Goal: Information Seeking & Learning: Find specific fact

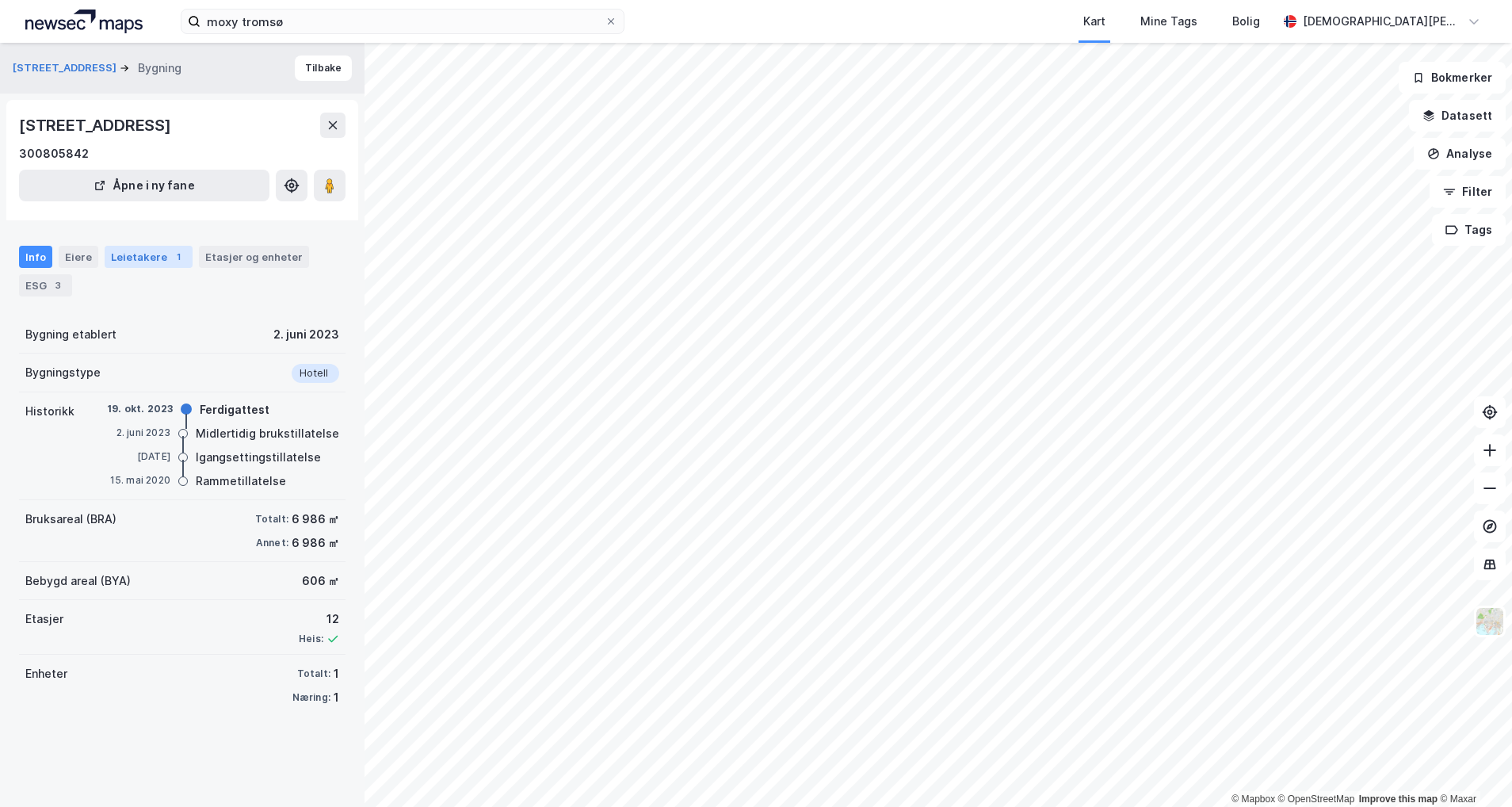
click at [157, 262] on div "Leietakere 1" at bounding box center [148, 256] width 88 height 22
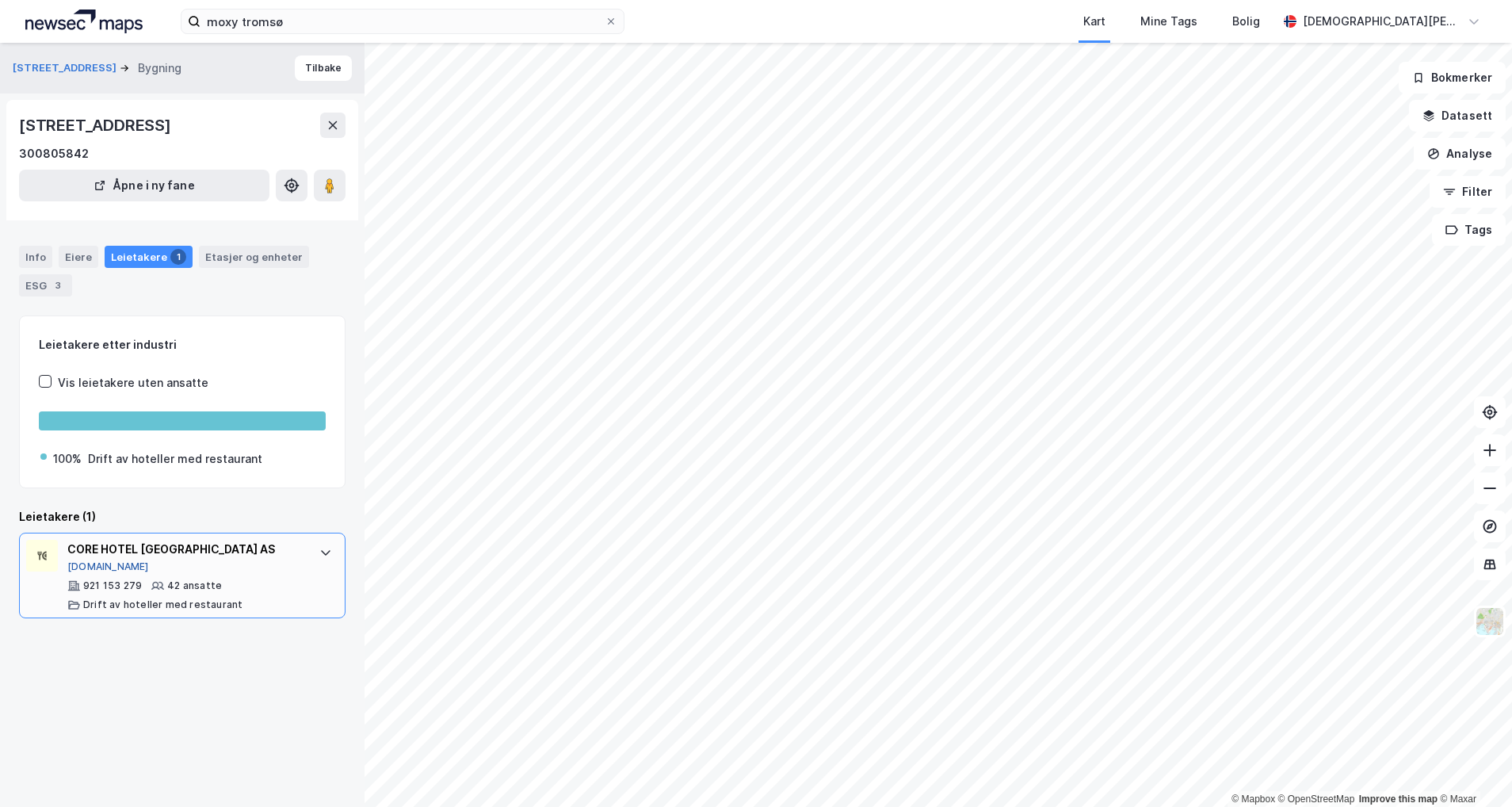
click at [83, 567] on button "[DOMAIN_NAME]" at bounding box center [108, 566] width 81 height 13
